Goal: Find specific page/section: Find specific page/section

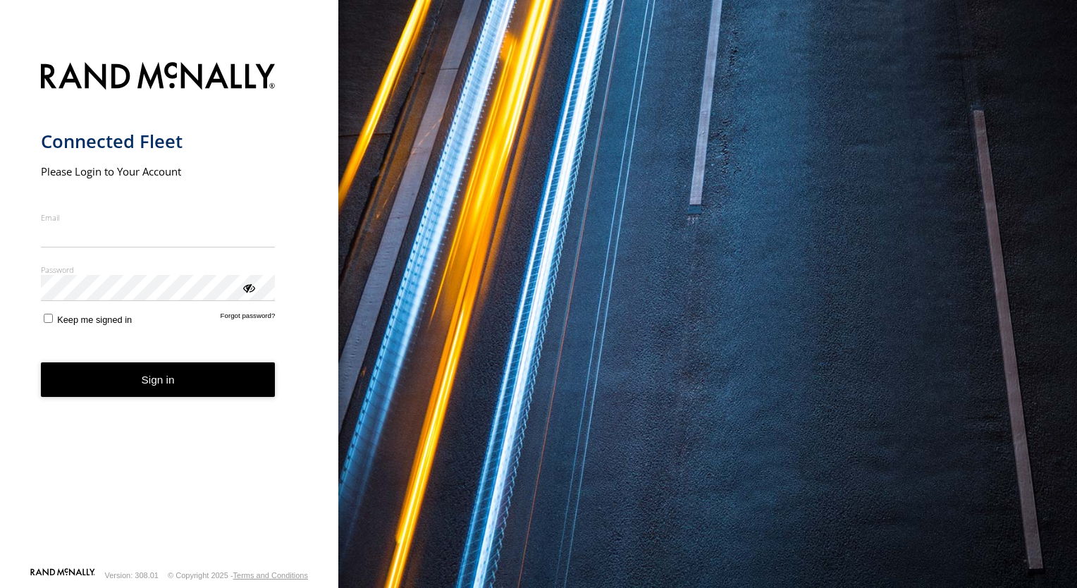
click at [161, 244] on input "Email" at bounding box center [158, 235] width 235 height 25
type input "**********"
click at [83, 366] on button "Sign in" at bounding box center [158, 379] width 235 height 35
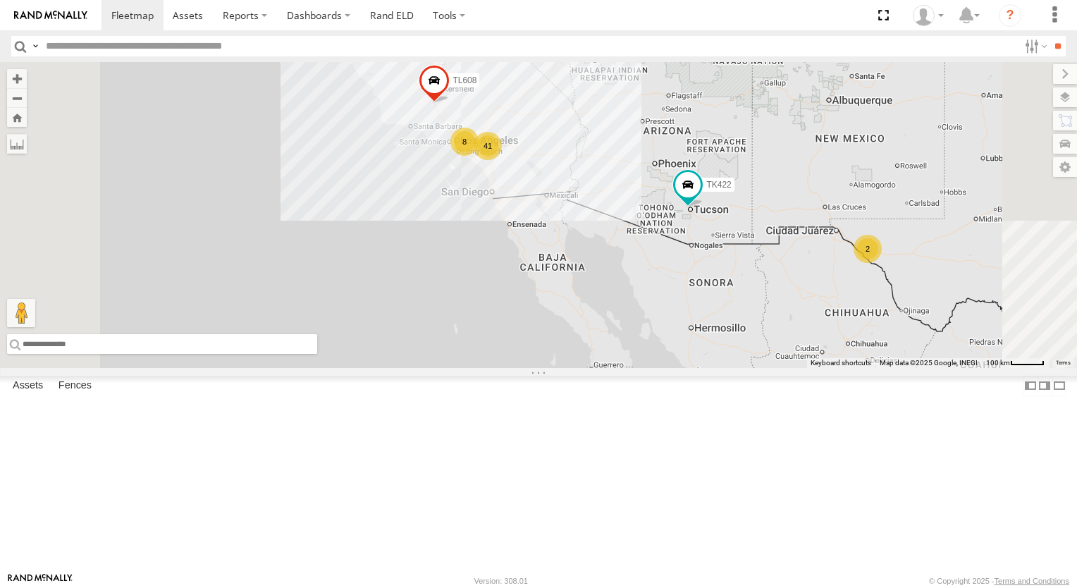
click at [317, 354] on input "text" at bounding box center [162, 344] width 310 height 20
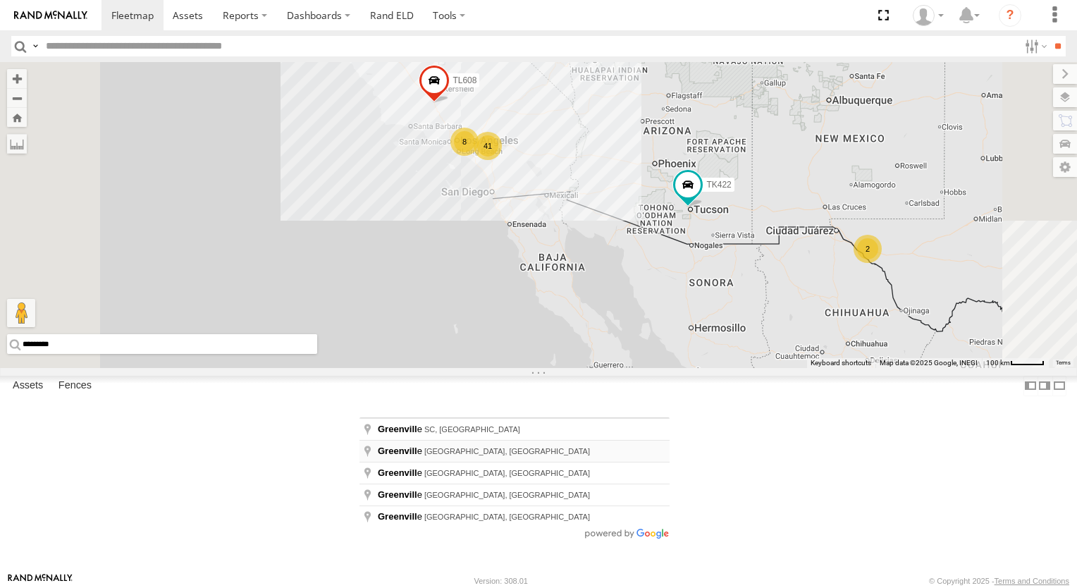
type input "**********"
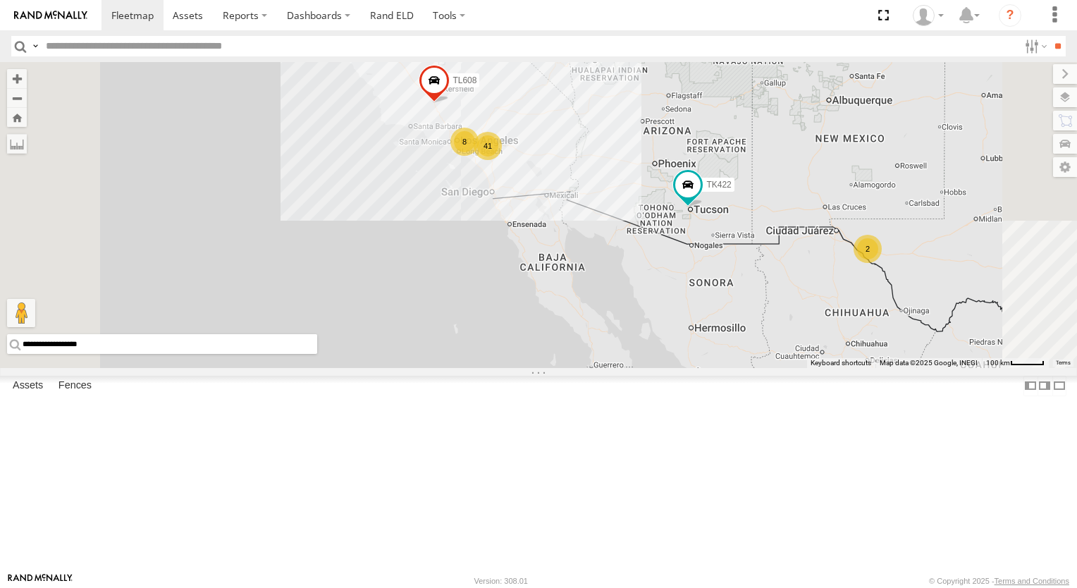
click at [396, 368] on div "TL844 TK422 TL608 TK421 41 8 2" at bounding box center [538, 215] width 1077 height 306
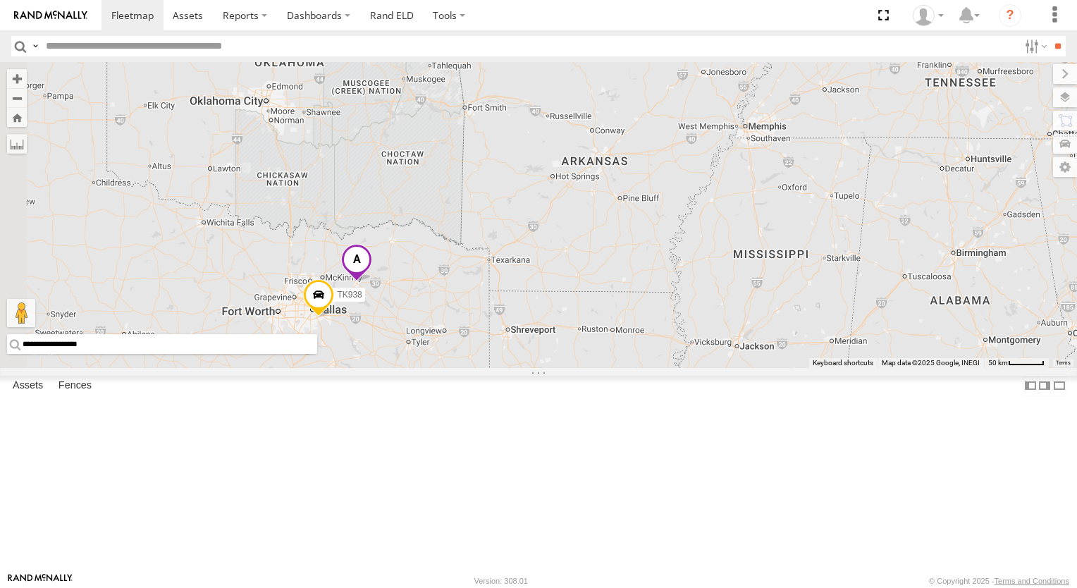
drag, startPoint x: 510, startPoint y: 501, endPoint x: 575, endPoint y: 422, distance: 101.2
click at [572, 368] on div "TL844 TK422 TL608 TK421 TK938" at bounding box center [538, 215] width 1077 height 306
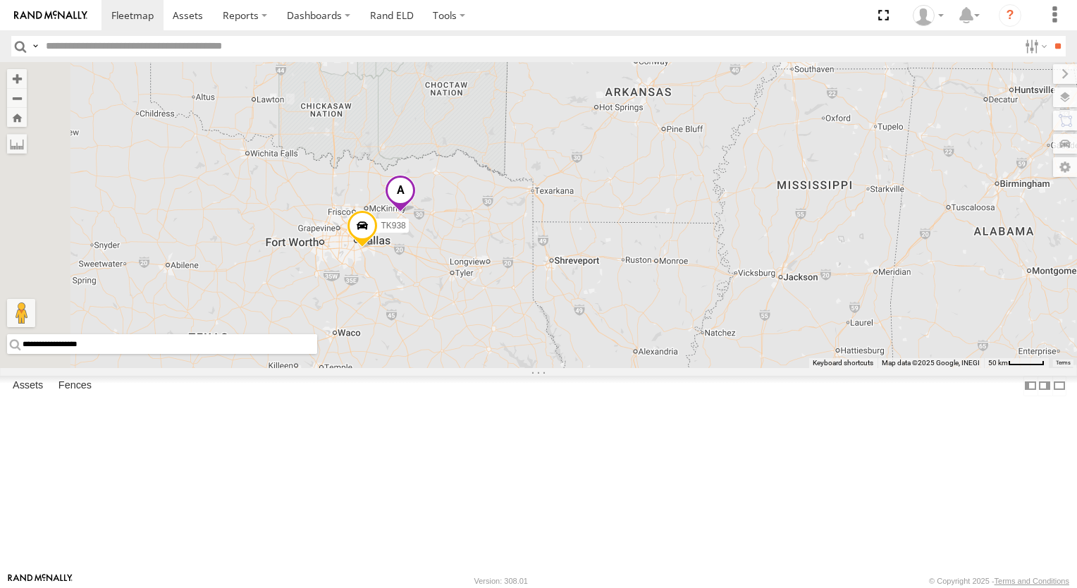
click at [575, 368] on div "TL844 TK422 TL608 TK421 TK938" at bounding box center [538, 215] width 1077 height 306
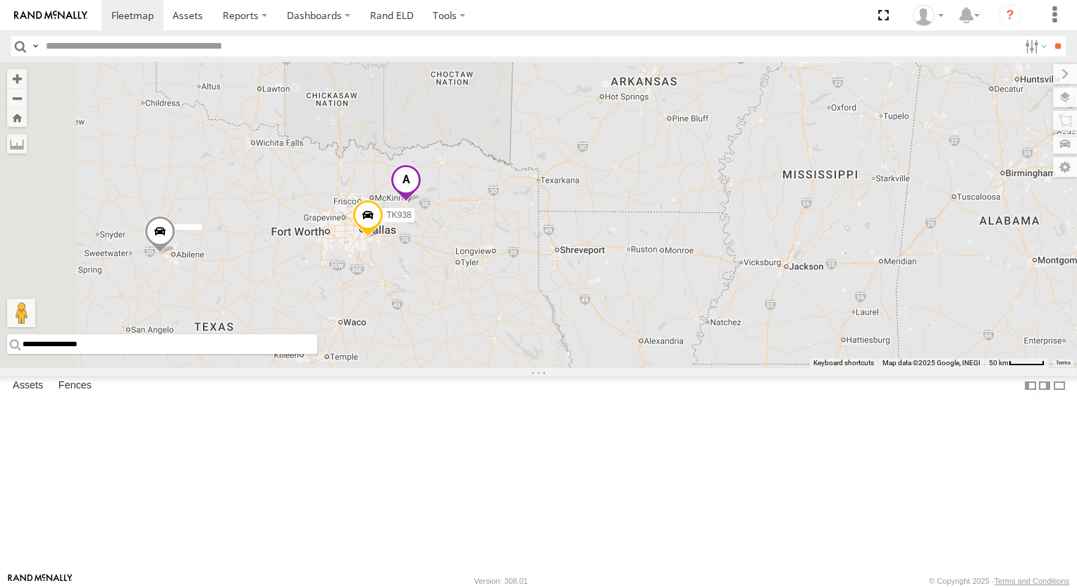
click at [575, 368] on div "TL844 TK422 TL608 TK421 TK938 2 2 5" at bounding box center [538, 215] width 1077 height 306
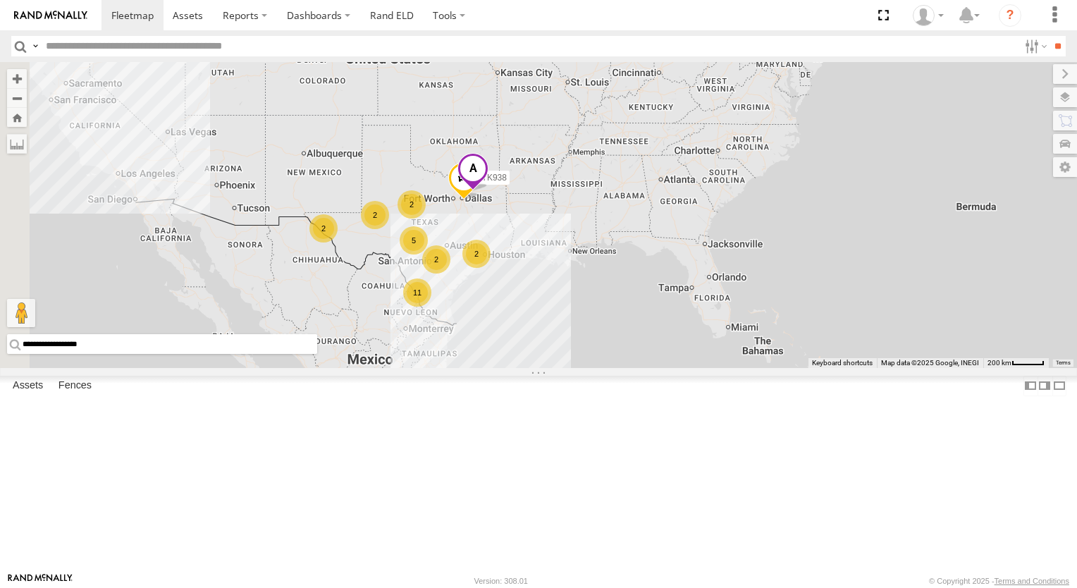
drag, startPoint x: 517, startPoint y: 200, endPoint x: 630, endPoint y: 200, distance: 112.8
click at [630, 200] on div "TK938 2 2 11 5 2 2 2" at bounding box center [538, 215] width 1077 height 306
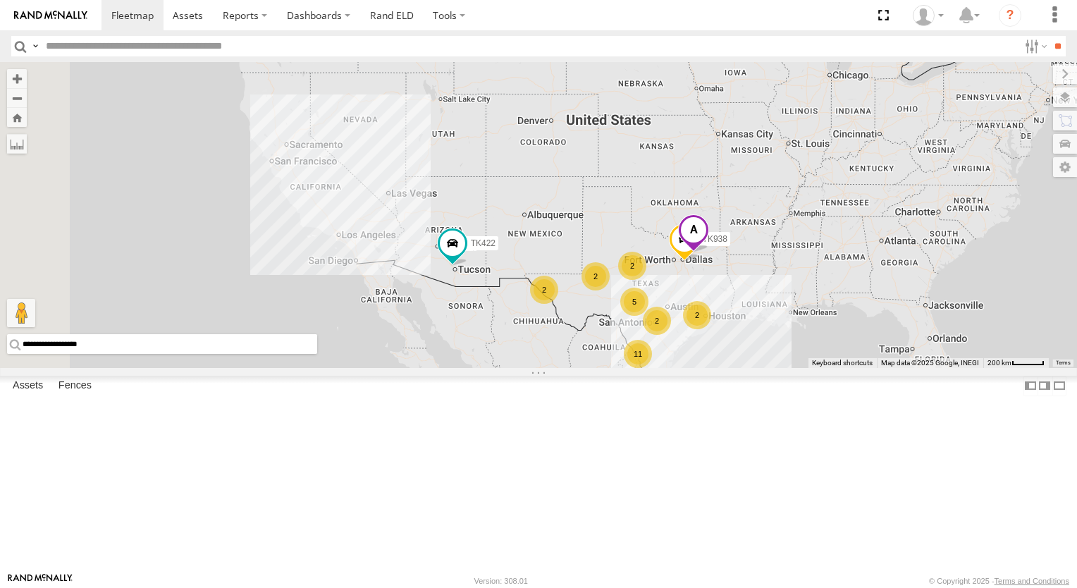
drag, startPoint x: 550, startPoint y: 182, endPoint x: 769, endPoint y: 243, distance: 227.7
click at [769, 243] on div "TK938 2 2 11 5 2 2 2 TK422" at bounding box center [538, 215] width 1077 height 306
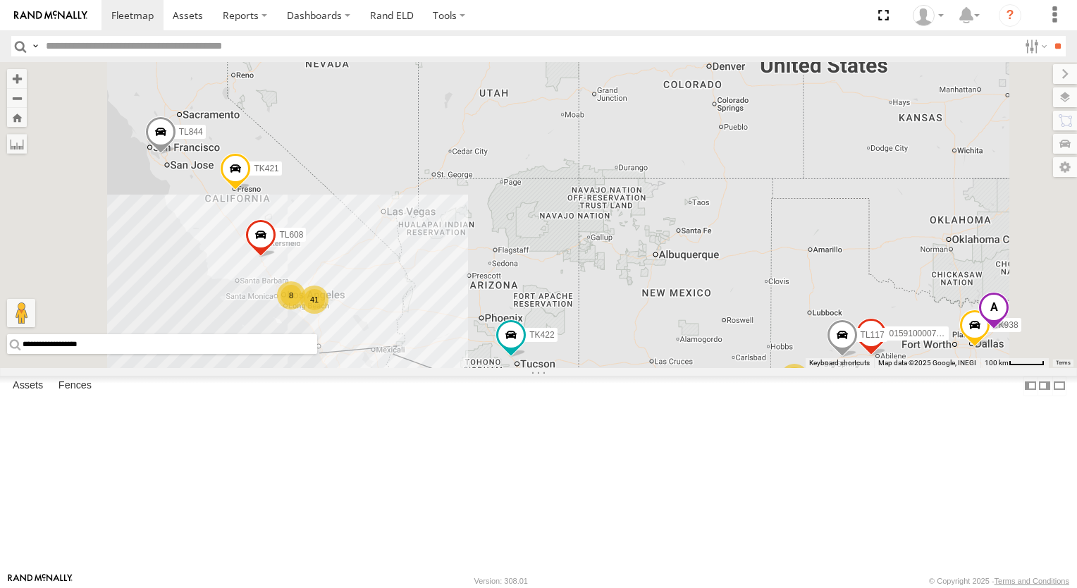
drag, startPoint x: 625, startPoint y: 442, endPoint x: 599, endPoint y: 354, distance: 92.1
click at [610, 368] on div "TK938 TK422 TL844 TL608 TK421 41 8 5 015910000779481 2 TL117 2" at bounding box center [538, 215] width 1077 height 306
drag, startPoint x: 599, startPoint y: 354, endPoint x: 597, endPoint y: 344, distance: 10.0
click at [598, 346] on div "TK938 TK422 TL844 TL608 TK421 41 8 5 015910000779481 2 TL117 2" at bounding box center [538, 215] width 1077 height 306
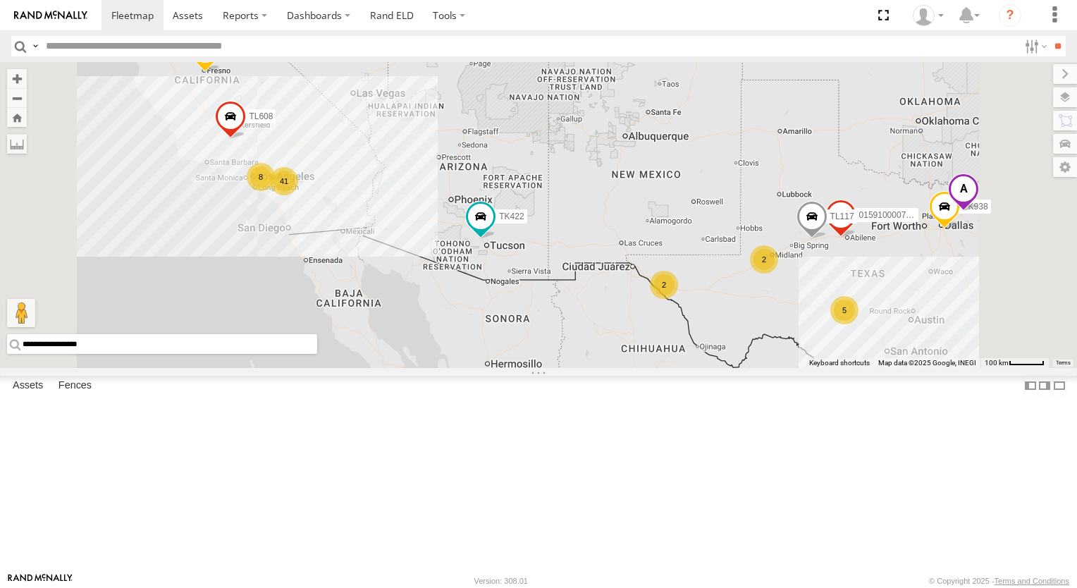
click at [597, 344] on div "TK938 TK422 TL844 TL608 TK421 41 8 5 015910000779481 2 TL117 2" at bounding box center [538, 215] width 1077 height 306
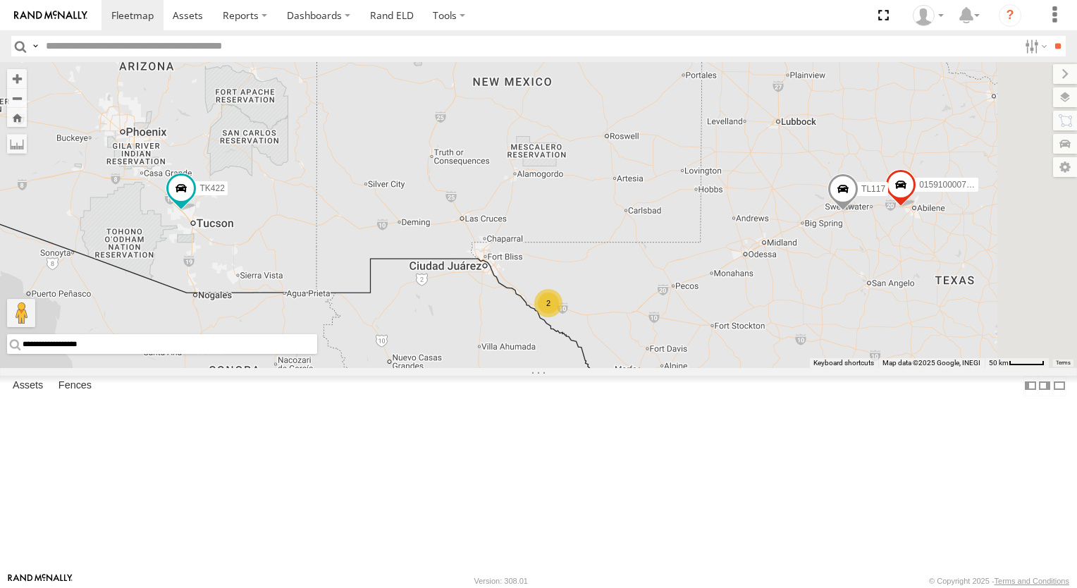
drag, startPoint x: 932, startPoint y: 220, endPoint x: 570, endPoint y: 221, distance: 362.4
click at [570, 221] on div "TK938 TK422 TL844 TL608 TK421 015910000779481 TL117 2" at bounding box center [538, 215] width 1077 height 306
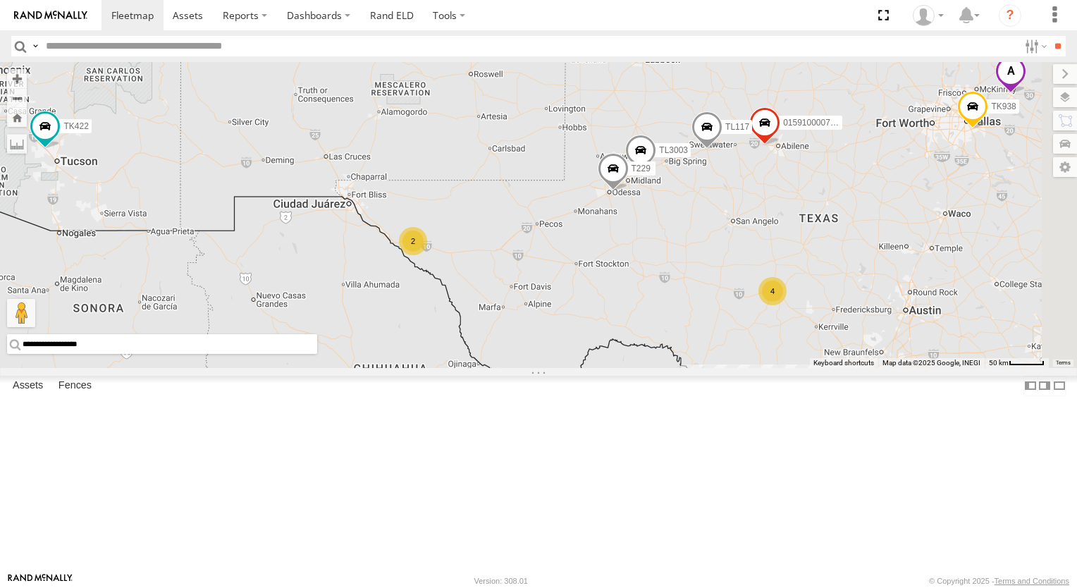
drag, startPoint x: 703, startPoint y: 326, endPoint x: 565, endPoint y: 264, distance: 150.8
click at [565, 264] on div "TK938 TK422 TL844 TL608 TK421 015910000779481 TL117 2 4 T229 TL3003" at bounding box center [538, 215] width 1077 height 306
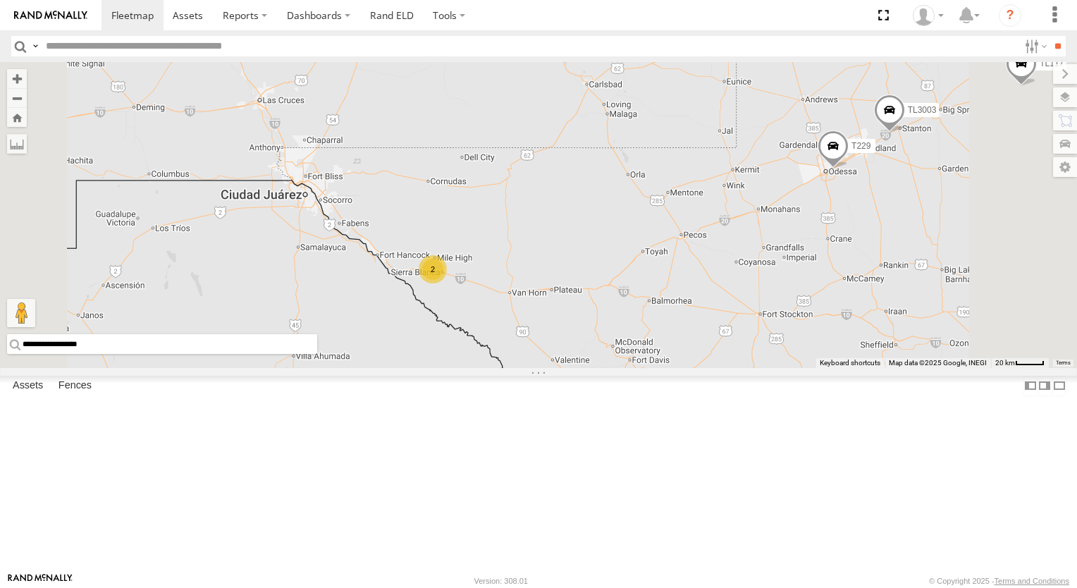
click at [682, 297] on div "TK938 TK422 TL844 TL608 TK421 015910000779481 TL117 T229 TL3003 2" at bounding box center [538, 215] width 1077 height 306
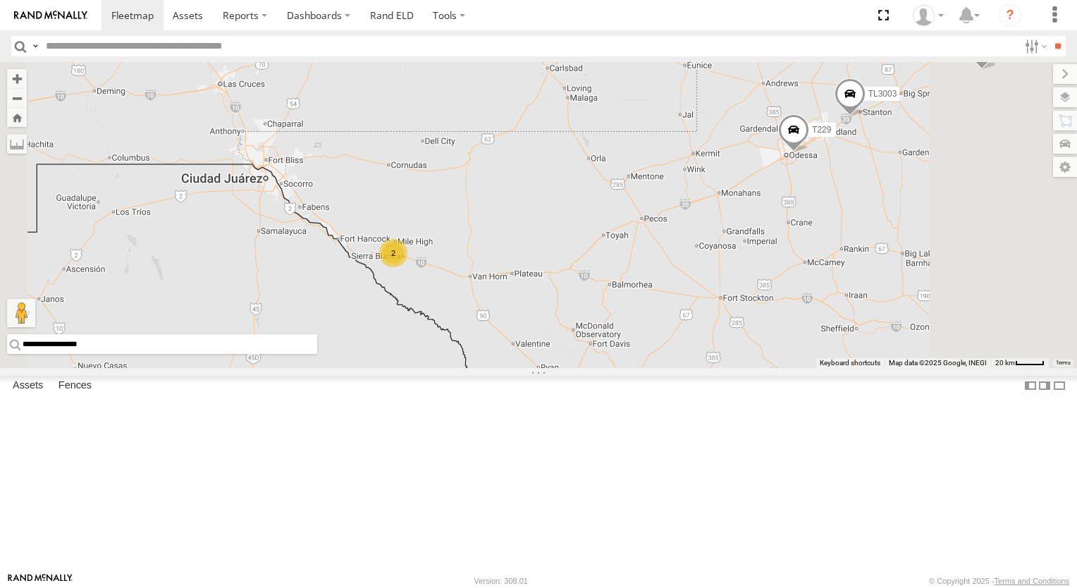
drag, startPoint x: 674, startPoint y: 295, endPoint x: 632, endPoint y: 278, distance: 45.3
click at [632, 278] on div "TK938 TK422 TL844 TL608 TK421 015910000779481 TL117 T229 TL3003 2" at bounding box center [538, 215] width 1077 height 306
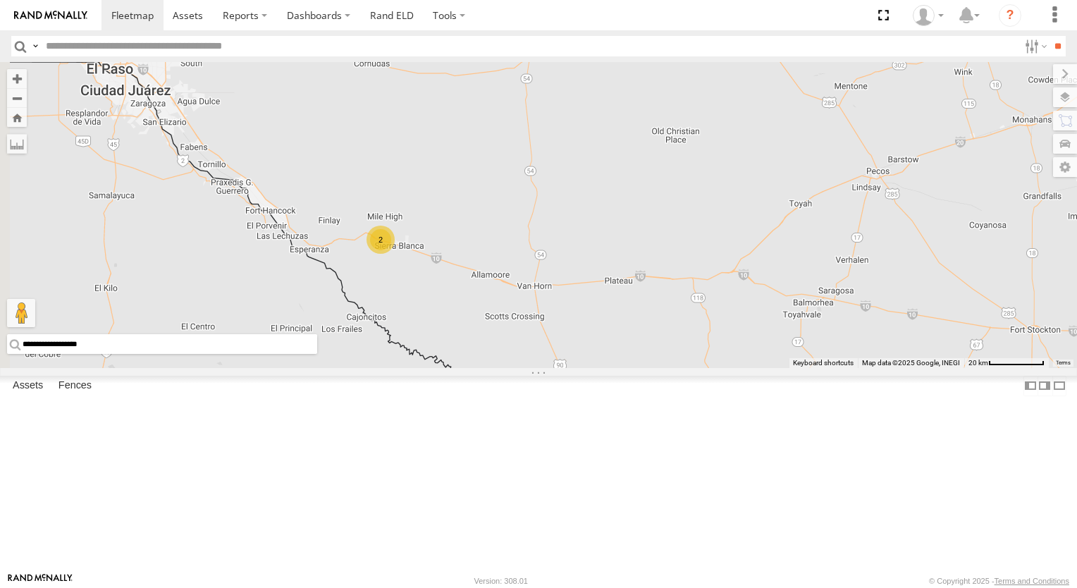
drag, startPoint x: 548, startPoint y: 355, endPoint x: 566, endPoint y: 290, distance: 67.4
click at [566, 290] on div "TK938 TK422 TL844 TL608 TK421 015910000779481 TL117 T229 TL3003 2" at bounding box center [538, 215] width 1077 height 306
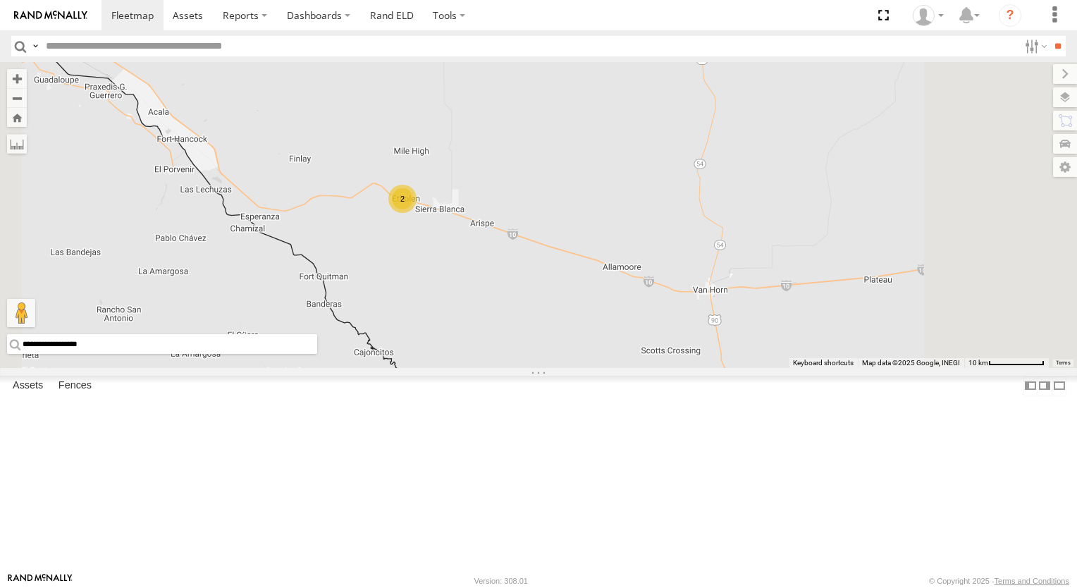
click at [417, 213] on div "2" at bounding box center [402, 199] width 28 height 28
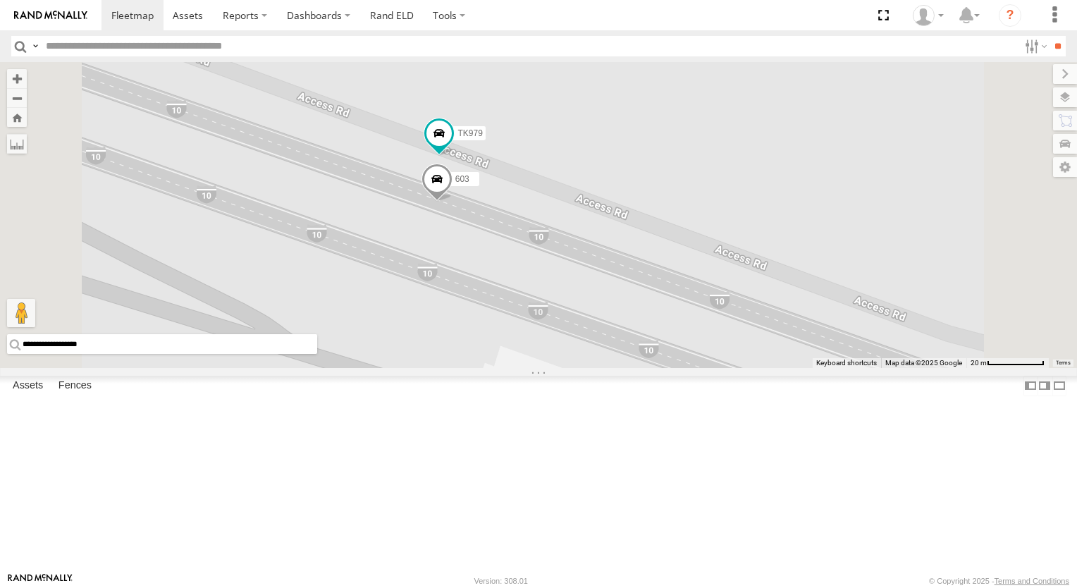
drag, startPoint x: 685, startPoint y: 153, endPoint x: 613, endPoint y: 137, distance: 74.3
click at [613, 137] on div "TK979 603" at bounding box center [538, 215] width 1077 height 306
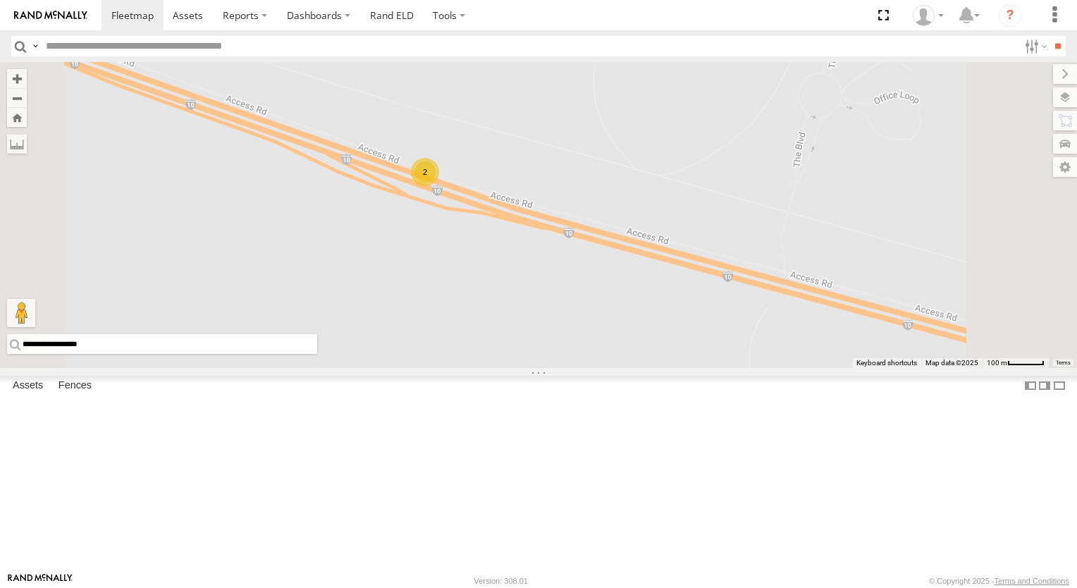
drag, startPoint x: 527, startPoint y: 185, endPoint x: 576, endPoint y: 293, distance: 118.3
click at [579, 299] on div "2" at bounding box center [538, 215] width 1077 height 306
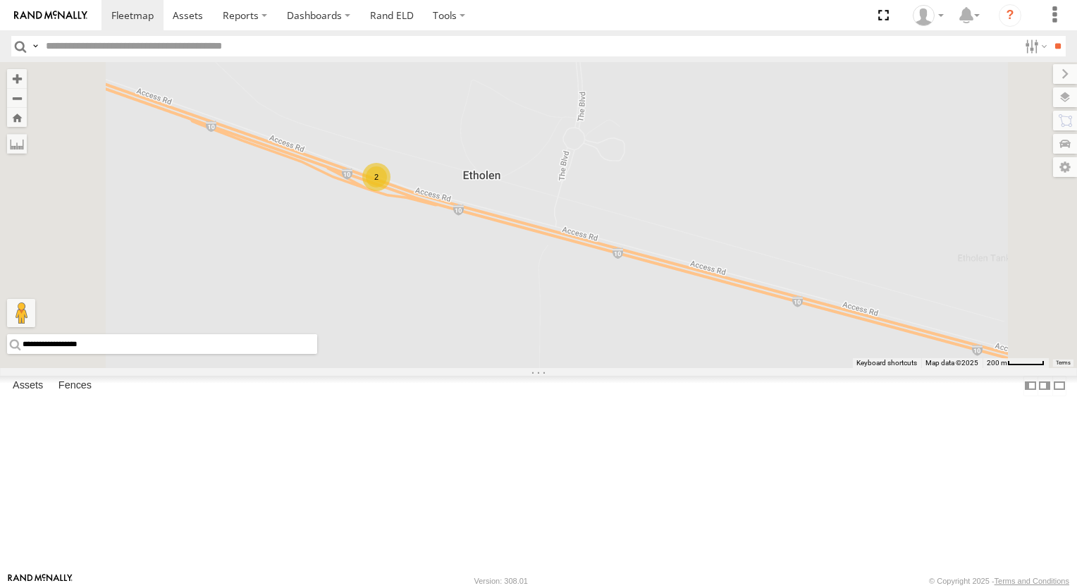
drag, startPoint x: 595, startPoint y: 196, endPoint x: 547, endPoint y: 176, distance: 51.8
click at [547, 176] on div "2" at bounding box center [538, 215] width 1077 height 306
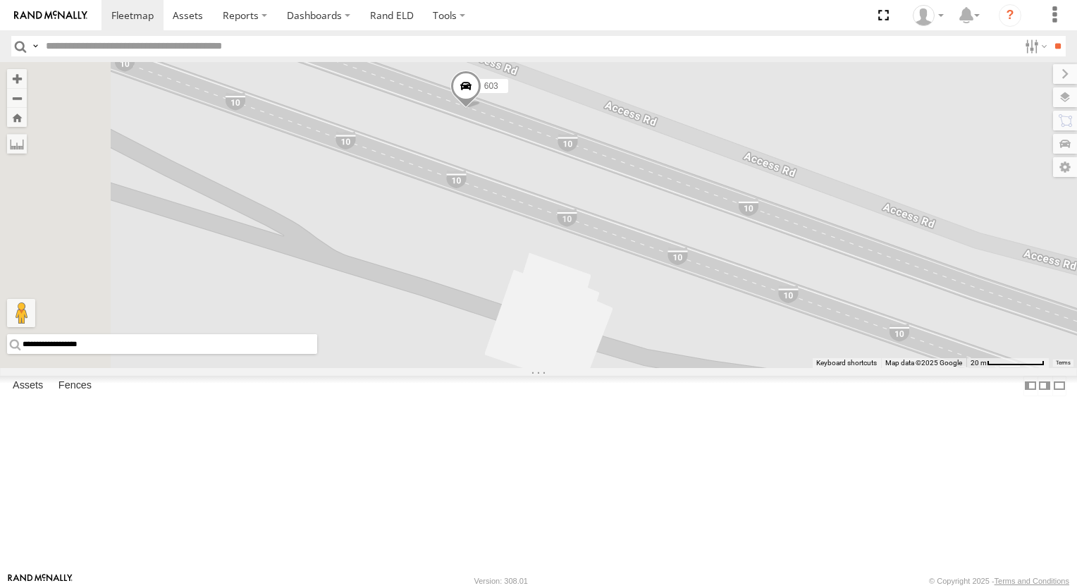
drag, startPoint x: 520, startPoint y: 271, endPoint x: 863, endPoint y: 302, distance: 344.7
click at [863, 302] on div "TK979 603" at bounding box center [538, 215] width 1077 height 306
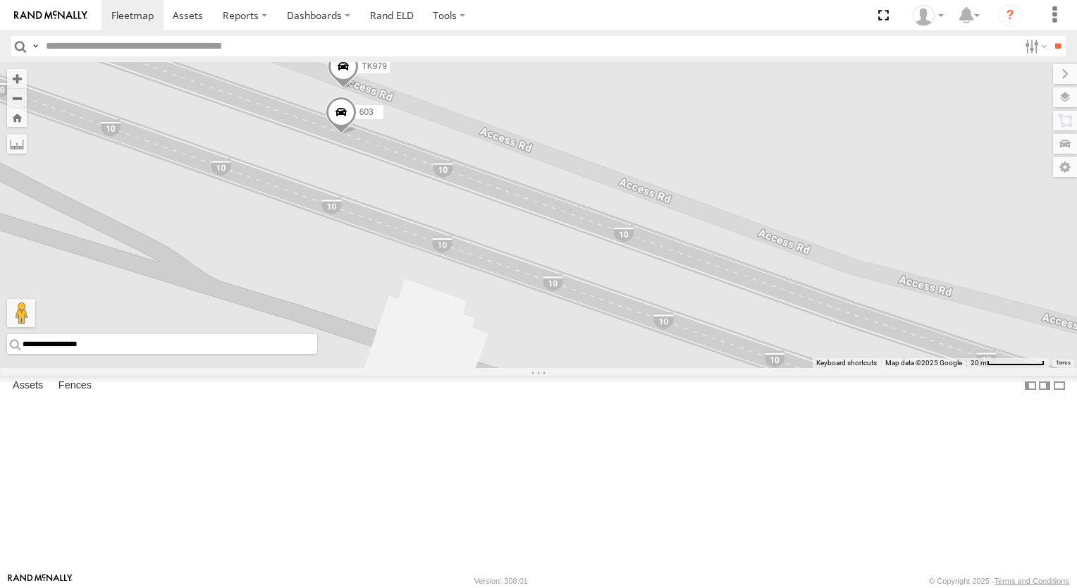
drag, startPoint x: 885, startPoint y: 193, endPoint x: 758, endPoint y: 221, distance: 130.7
click at [758, 221] on div "TK979 603" at bounding box center [538, 215] width 1077 height 306
drag, startPoint x: 753, startPoint y: 221, endPoint x: 746, endPoint y: 220, distance: 7.2
click at [752, 221] on div "TK979 603" at bounding box center [538, 215] width 1077 height 306
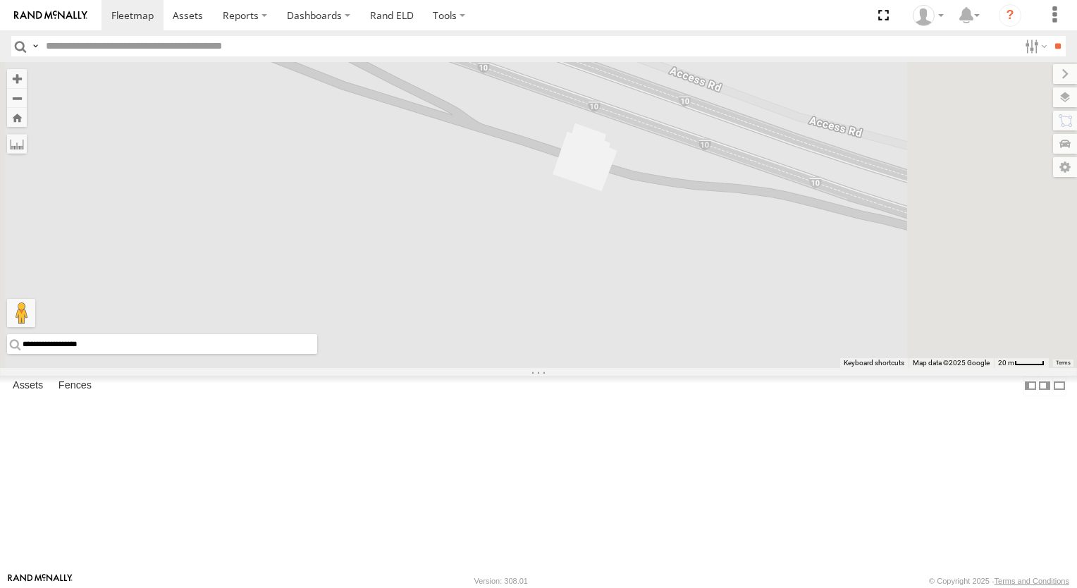
drag, startPoint x: 616, startPoint y: 278, endPoint x: 589, endPoint y: 350, distance: 77.4
click at [568, 337] on div "603" at bounding box center [538, 215] width 1077 height 306
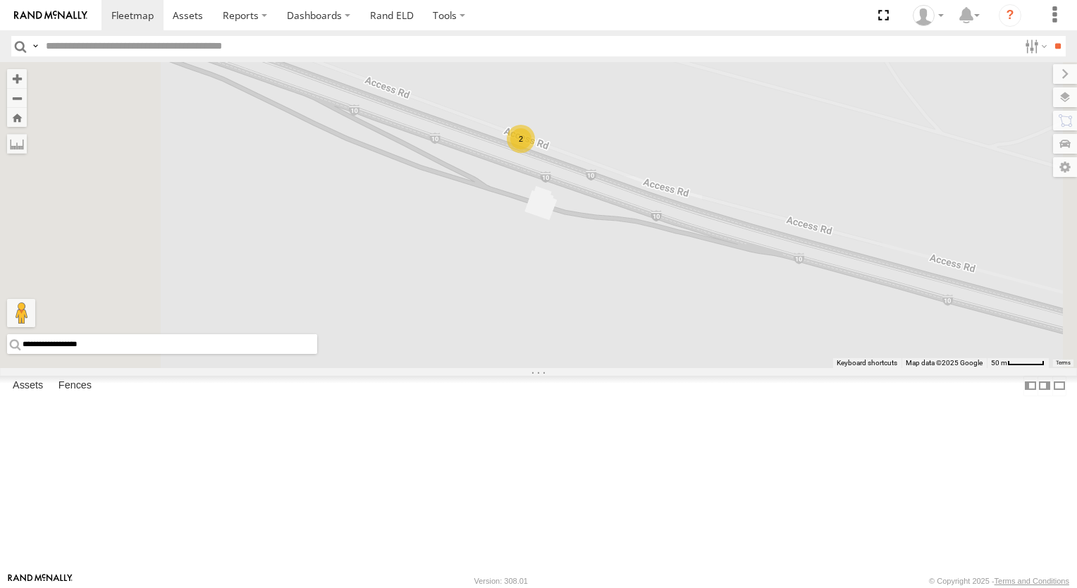
drag, startPoint x: 488, startPoint y: 288, endPoint x: 488, endPoint y: 266, distance: 21.1
click at [488, 266] on div "2" at bounding box center [538, 215] width 1077 height 306
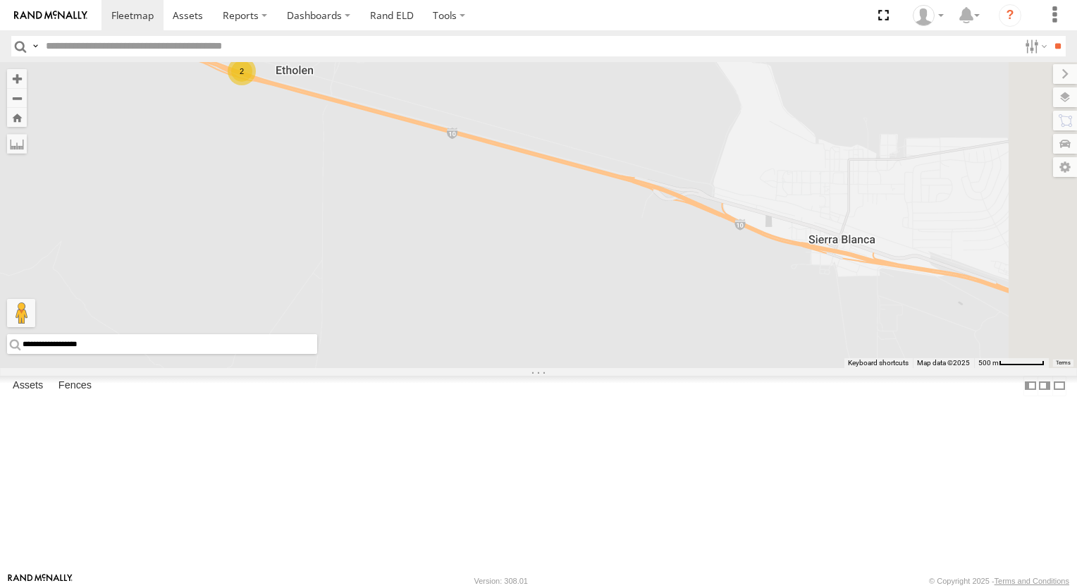
drag, startPoint x: 635, startPoint y: 398, endPoint x: 539, endPoint y: 306, distance: 133.6
click at [539, 306] on div "2" at bounding box center [538, 215] width 1077 height 306
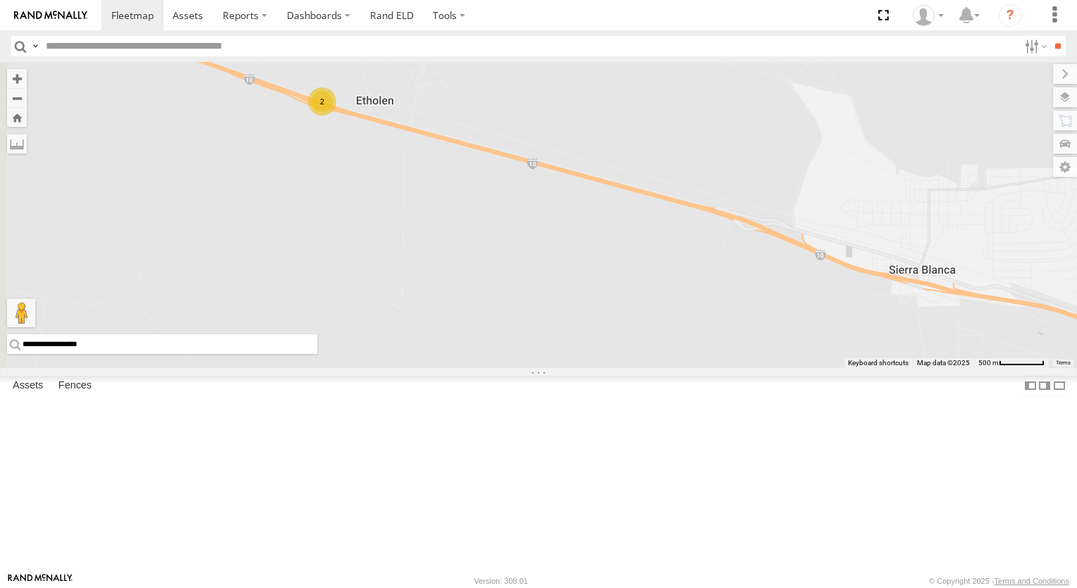
drag, startPoint x: 558, startPoint y: 317, endPoint x: 637, endPoint y: 346, distance: 84.3
click at [637, 346] on div "2" at bounding box center [538, 215] width 1077 height 306
